Goal: Task Accomplishment & Management: Manage account settings

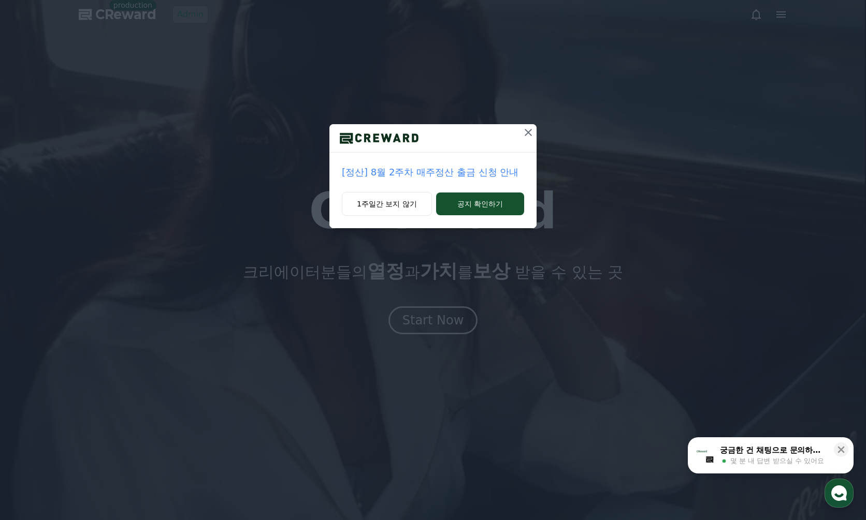
drag, startPoint x: 185, startPoint y: 14, endPoint x: 202, endPoint y: 20, distance: 17.9
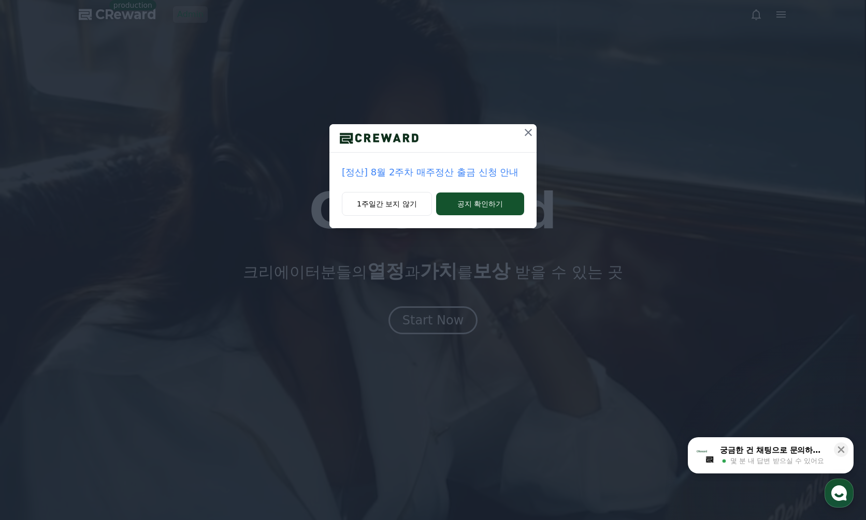
click at [186, 14] on div "[정산] 8월 2주차 매주정산 출금 신청 안내 1주일간 보지 않기 공지 확인하기" at bounding box center [433, 122] width 866 height 245
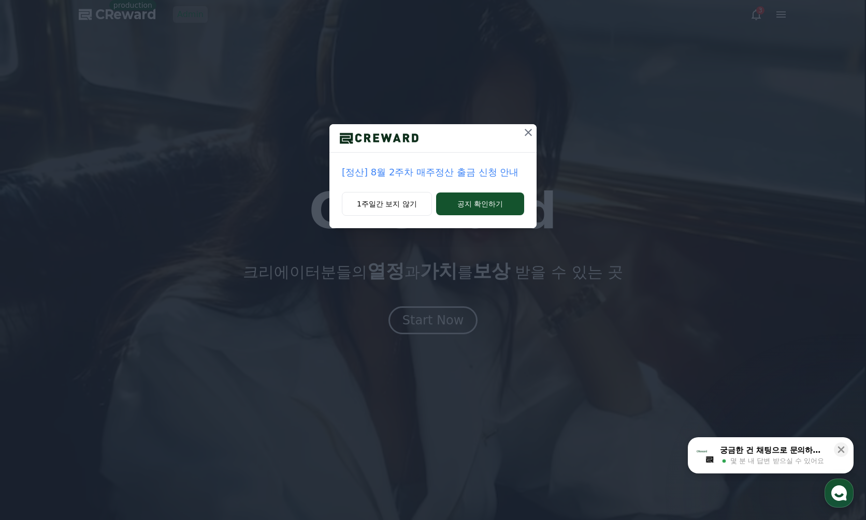
click at [337, 43] on div "[정산] 8월 2주차 매주정산 출금 신청 안내 1주일간 보지 않기 공지 확인하기" at bounding box center [433, 122] width 866 height 245
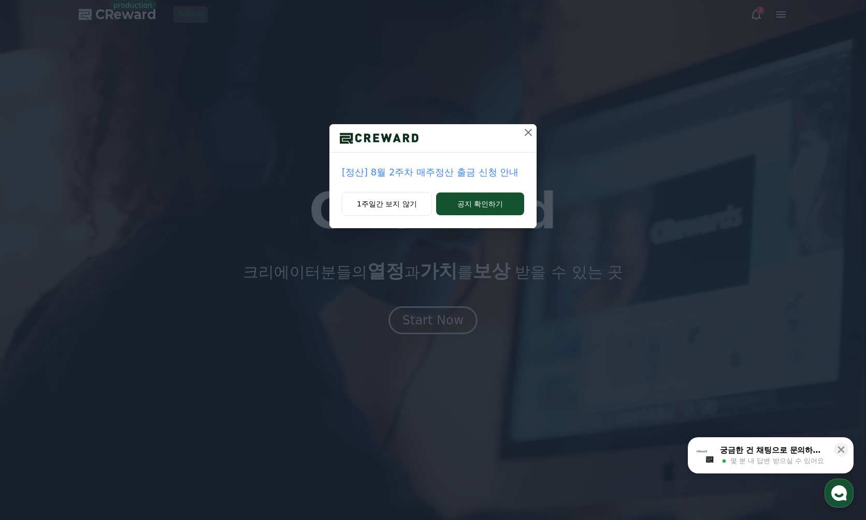
click at [534, 137] on icon at bounding box center [528, 132] width 12 height 12
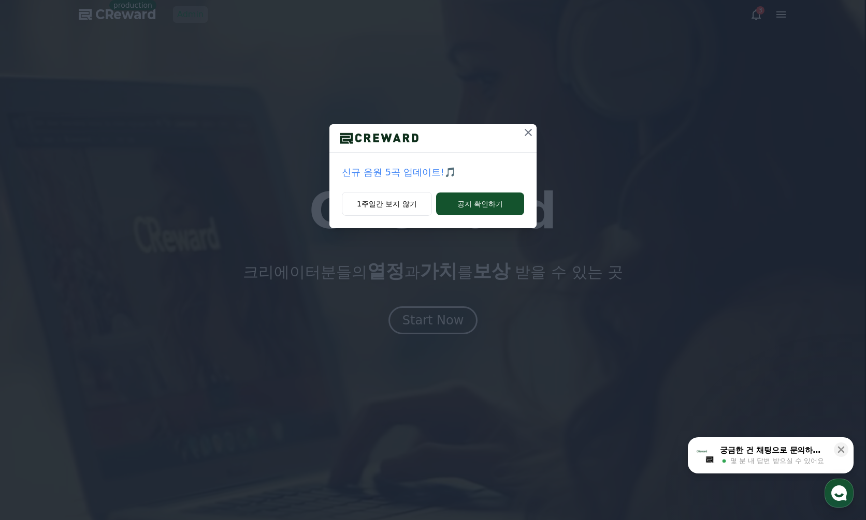
drag, startPoint x: 529, startPoint y: 132, endPoint x: 501, endPoint y: 121, distance: 30.3
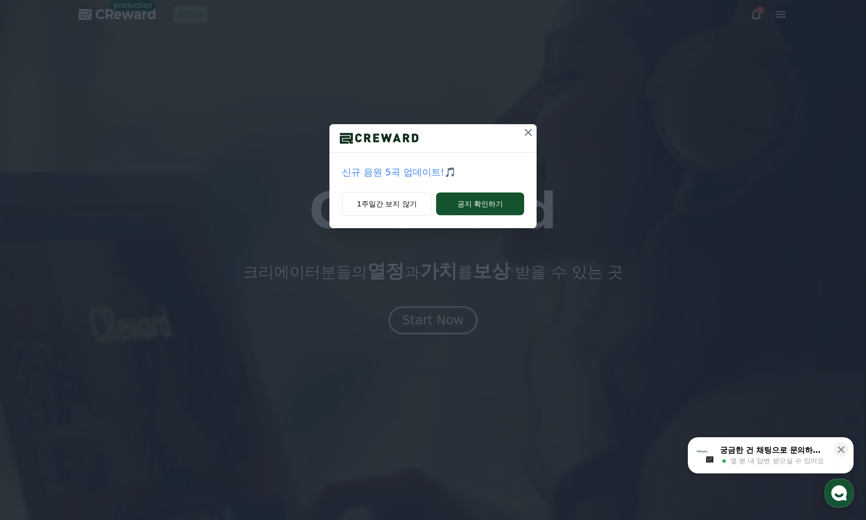
click at [529, 132] on icon at bounding box center [528, 132] width 7 height 7
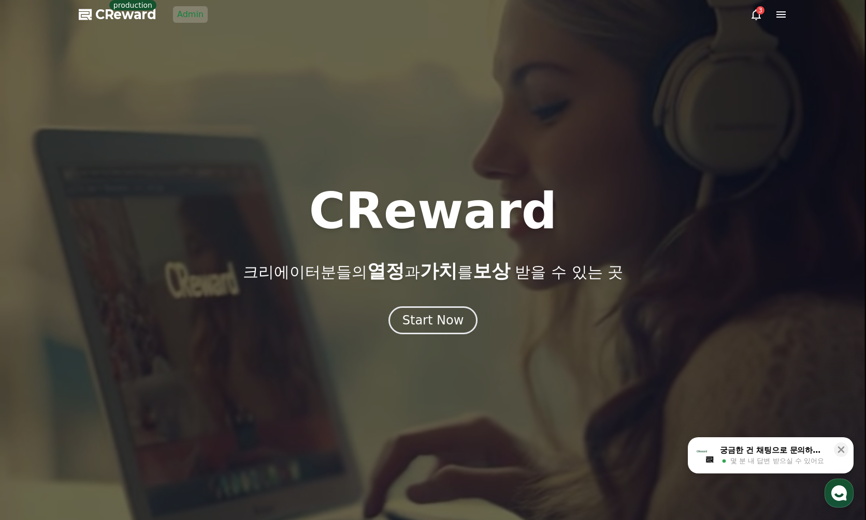
drag, startPoint x: 187, startPoint y: 14, endPoint x: 182, endPoint y: 22, distance: 9.3
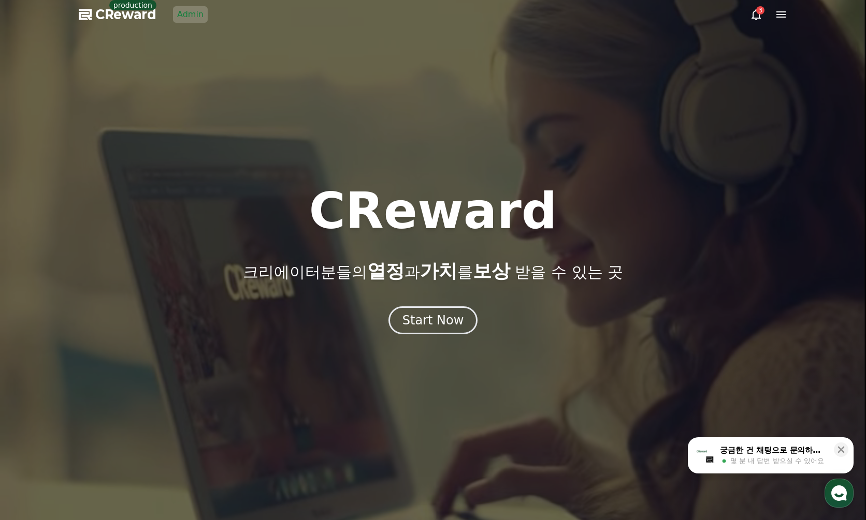
click at [187, 14] on link "Admin" at bounding box center [190, 14] width 35 height 17
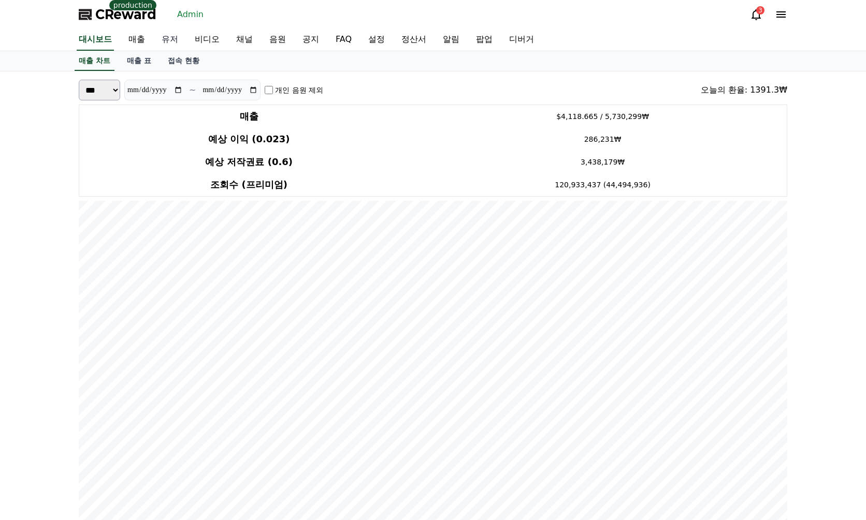
click at [168, 35] on link "유저" at bounding box center [169, 40] width 33 height 22
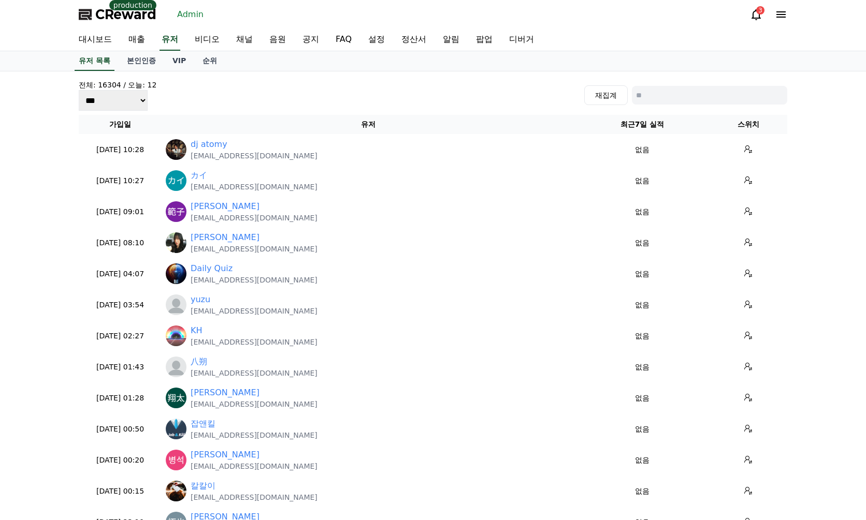
click at [689, 93] on input at bounding box center [709, 95] width 155 height 19
paste input "**********"
type input "**********"
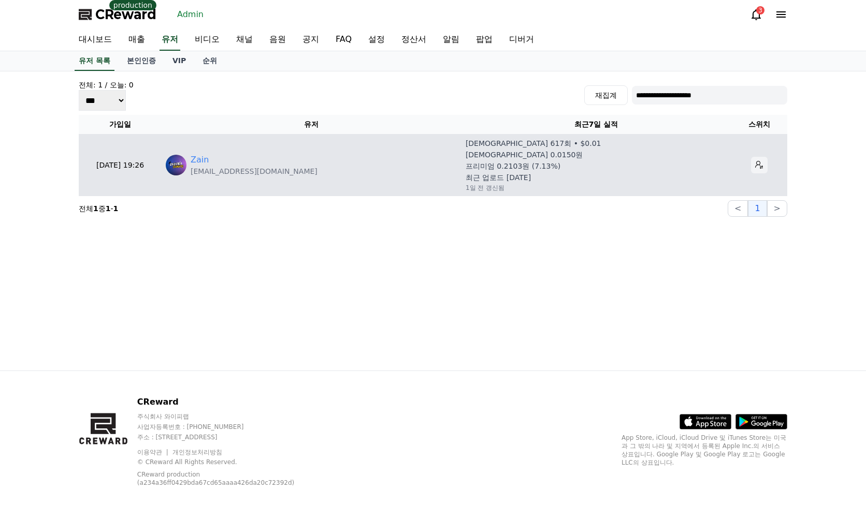
click at [751, 160] on button at bounding box center [759, 165] width 17 height 17
